Goal: Information Seeking & Learning: Learn about a topic

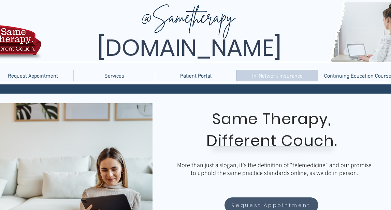
click at [278, 77] on p "In-Network Insurance" at bounding box center [276, 75] width 57 height 11
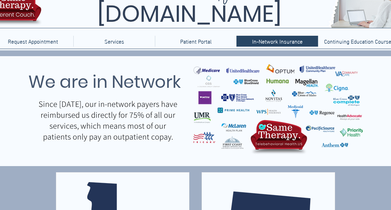
click at [206, 95] on img "main content" at bounding box center [277, 107] width 169 height 99
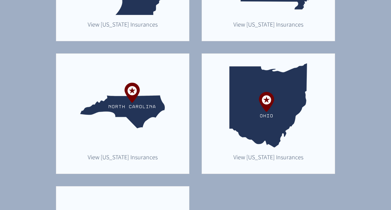
scroll to position [829, 0]
